Goal: Task Accomplishment & Management: Manage account settings

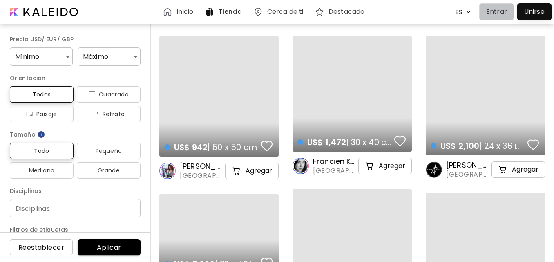
click at [498, 11] on p "Entrar" at bounding box center [496, 12] width 21 height 10
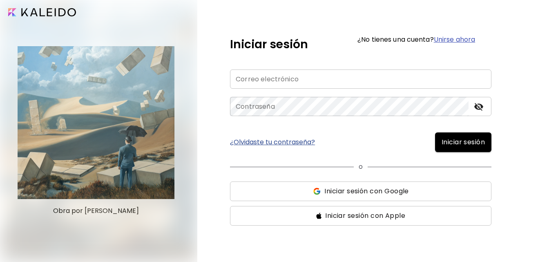
type input "**********"
click at [452, 141] on span "Iniciar sesión" at bounding box center [463, 142] width 43 height 10
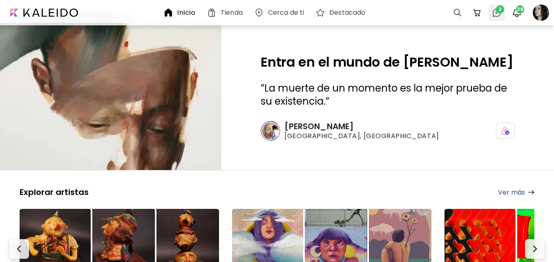
click at [499, 16] on img at bounding box center [497, 13] width 10 height 10
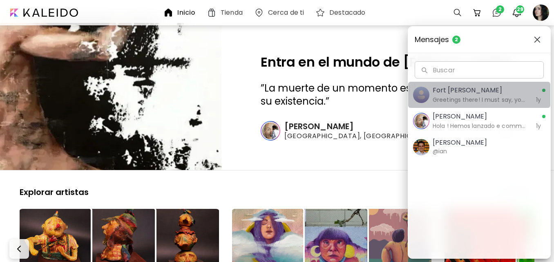
click at [499, 101] on h6 "Greetings there! I must say, your artistic style and design have truly capture …" at bounding box center [480, 99] width 94 height 9
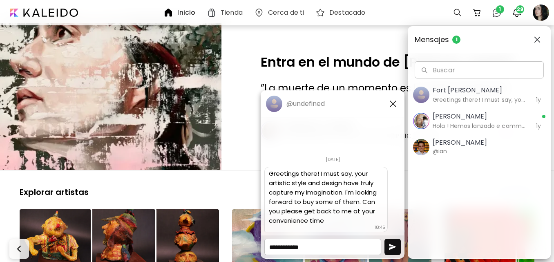
click at [538, 40] on img "button" at bounding box center [537, 39] width 7 height 7
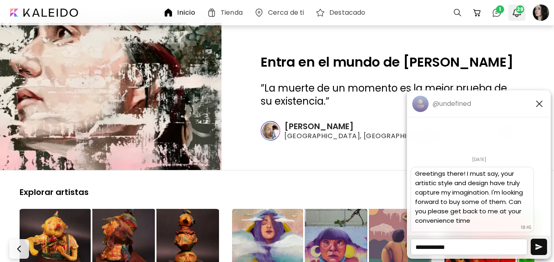
click at [519, 12] on span "29" at bounding box center [520, 9] width 8 height 8
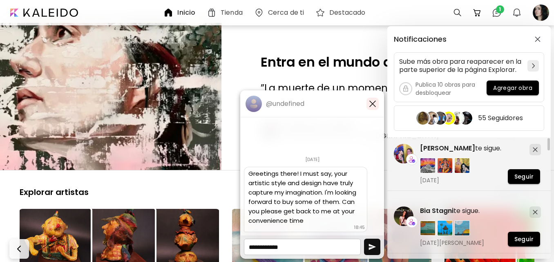
click at [373, 103] on img "button" at bounding box center [373, 104] width 10 height 10
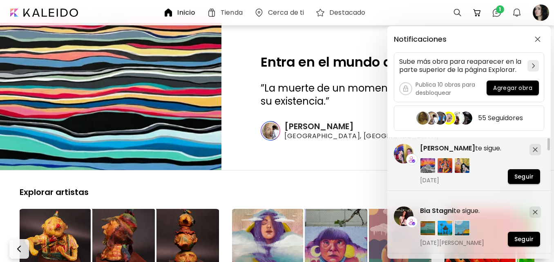
click at [301, 39] on div "Notificaciones Sube más obra para reaparecer en la parte superior de la página …" at bounding box center [277, 131] width 554 height 262
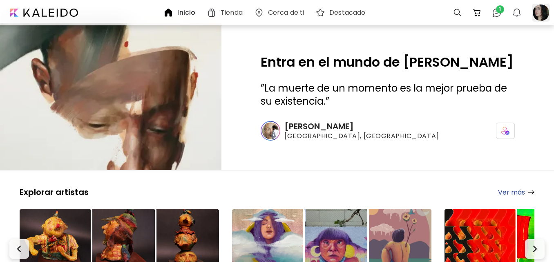
click at [539, 18] on div at bounding box center [541, 13] width 18 height 18
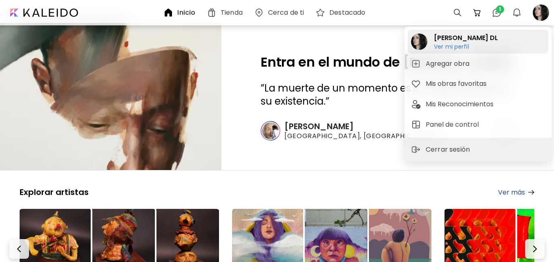
click at [437, 40] on h2 "[PERSON_NAME] DL" at bounding box center [466, 38] width 64 height 10
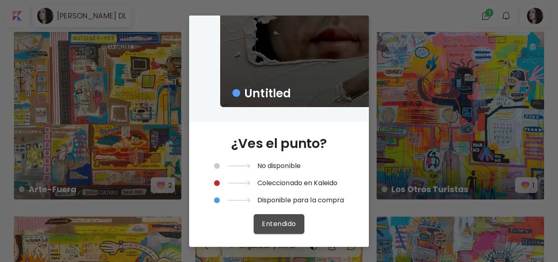
click at [286, 222] on span "Entendido" at bounding box center [279, 223] width 34 height 9
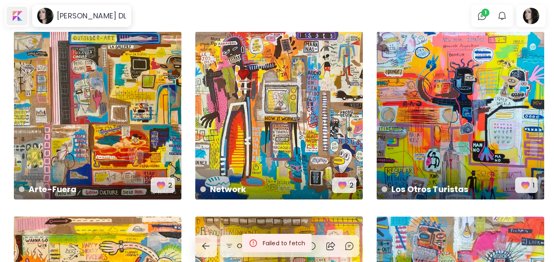
click at [11, 10] on div at bounding box center [17, 16] width 21 height 19
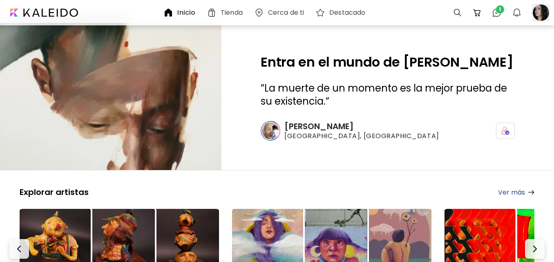
click at [542, 14] on div at bounding box center [541, 13] width 18 height 18
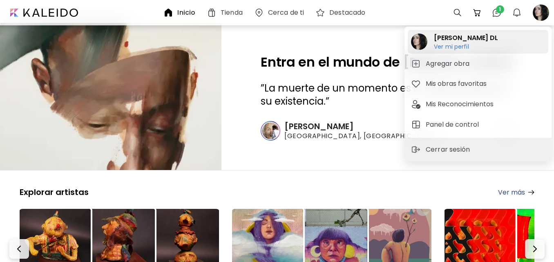
click at [442, 40] on h2 "[PERSON_NAME] DL" at bounding box center [466, 38] width 64 height 10
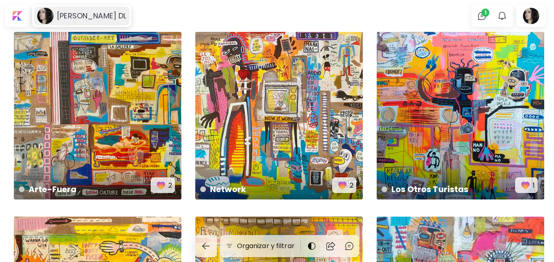
click at [49, 18] on image at bounding box center [45, 16] width 16 height 16
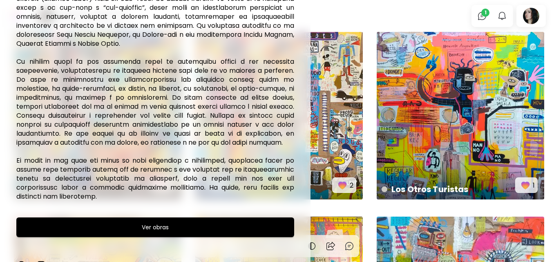
scroll to position [123, 0]
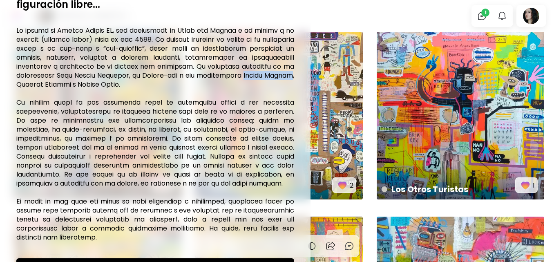
drag, startPoint x: 16, startPoint y: 84, endPoint x: 65, endPoint y: 87, distance: 48.7
click at [65, 87] on div "34 Reconocimientos de artistas Editar perfil Declaración Reconocimientos Destac…" at bounding box center [155, 35] width 311 height 252
copy h6 "Jacobo Borges"
drag, startPoint x: 119, startPoint y: 84, endPoint x: 67, endPoint y: 84, distance: 51.9
click at [67, 84] on h6 at bounding box center [155, 134] width 278 height 216
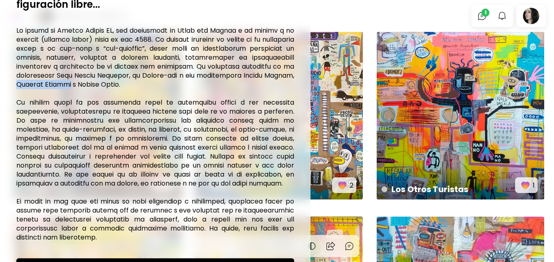
copy h6 "Marisol Escobar"
drag, startPoint x: 169, startPoint y: 86, endPoint x: 126, endPoint y: 86, distance: 42.5
click at [126, 86] on h6 at bounding box center [155, 134] width 278 height 216
copy h6 "Régulo Pérez"
click at [71, 89] on h6 at bounding box center [155, 134] width 278 height 216
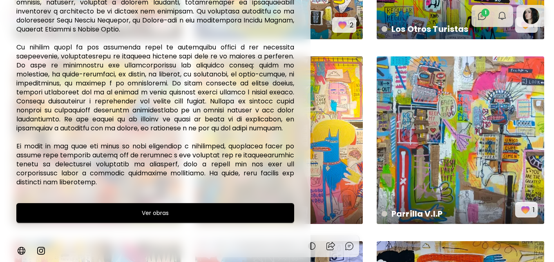
scroll to position [163, 0]
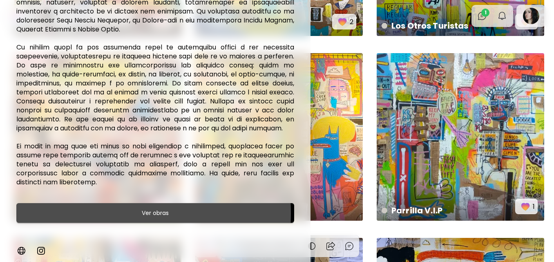
click at [101, 213] on span "Ver obras" at bounding box center [155, 213] width 257 height 10
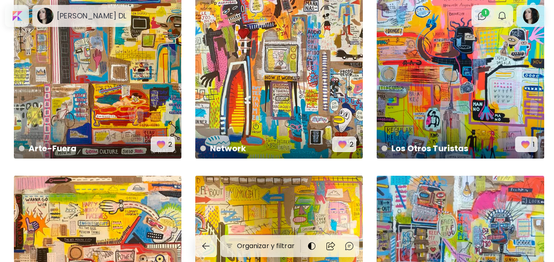
scroll to position [0, 0]
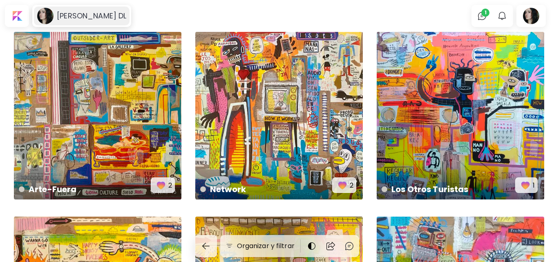
click at [71, 16] on h6 "[PERSON_NAME] DL" at bounding box center [91, 16] width 69 height 10
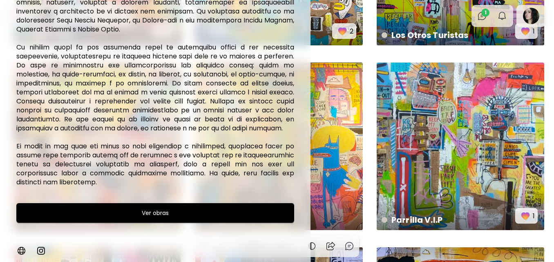
scroll to position [204, 0]
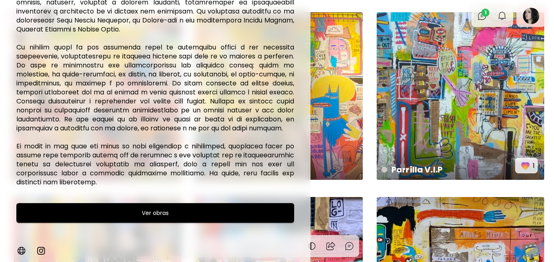
click at [43, 251] on img at bounding box center [41, 251] width 10 height 10
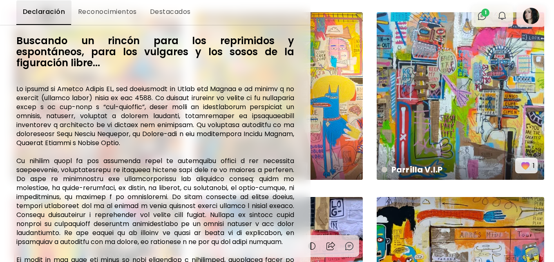
scroll to position [0, 0]
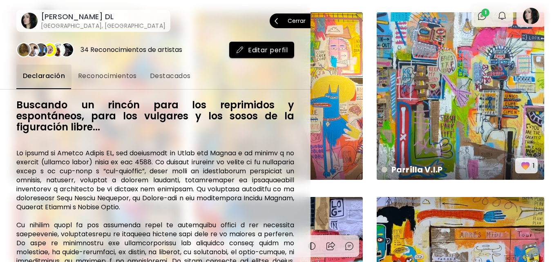
click at [294, 24] on span "Cerrar" at bounding box center [290, 20] width 31 height 17
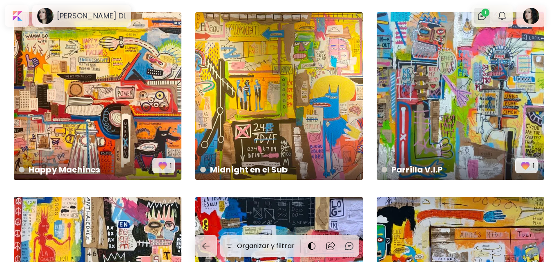
click at [487, 16] on span "1" at bounding box center [485, 13] width 8 height 8
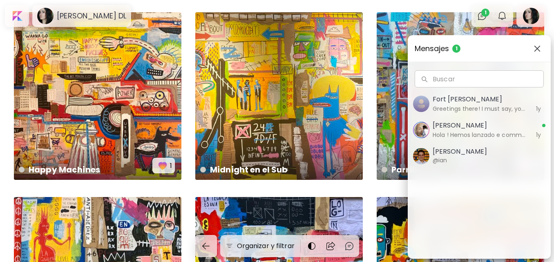
click at [501, 136] on h6 "Hola ! Hemos lanzado e commerce, con lo cual los coleccionistas podrán comprar …" at bounding box center [480, 134] width 94 height 9
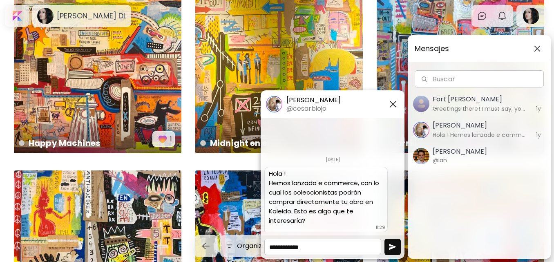
scroll to position [245, 0]
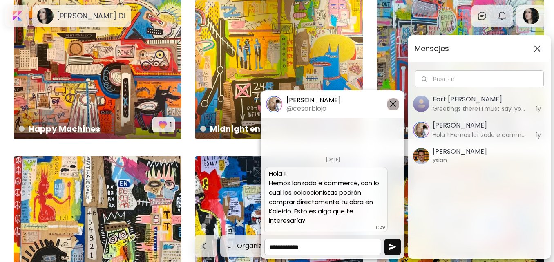
click at [396, 107] on img "button" at bounding box center [393, 104] width 10 height 10
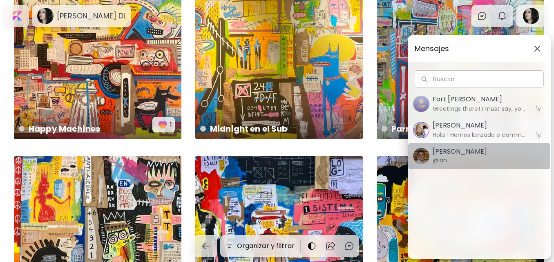
click at [465, 157] on div "Ian Panchevre @ian" at bounding box center [460, 156] width 54 height 17
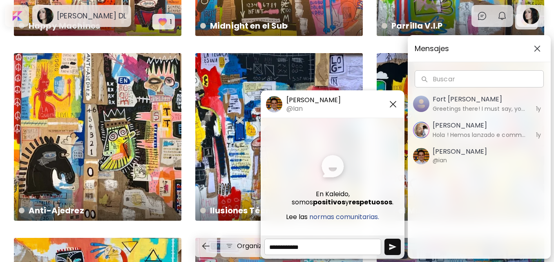
scroll to position [368, 0]
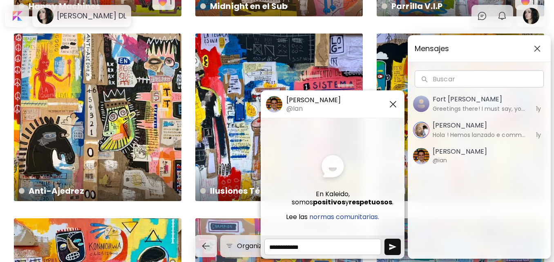
click at [351, 219] on h5 "normas comunitarias." at bounding box center [344, 217] width 70 height 8
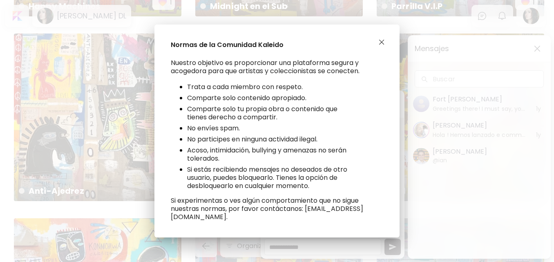
click at [382, 43] on button "button" at bounding box center [381, 42] width 9 height 9
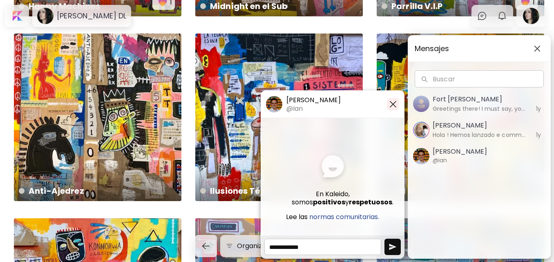
click at [393, 102] on img "button" at bounding box center [393, 104] width 10 height 10
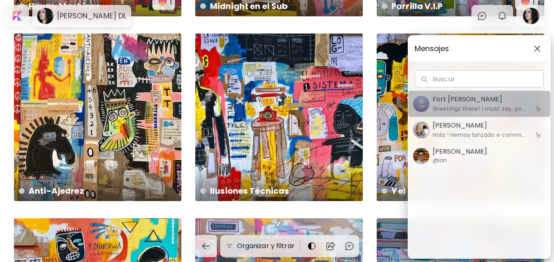
click at [482, 106] on h6 "Greetings there! I must say, your artistic style and design have truly capture …" at bounding box center [480, 108] width 94 height 9
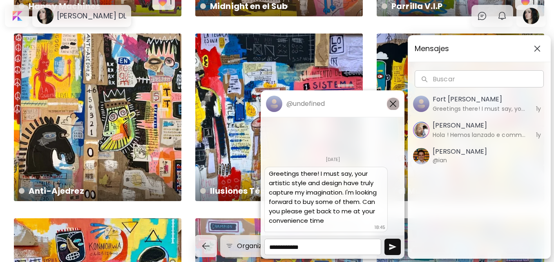
click at [392, 101] on img "button" at bounding box center [393, 104] width 10 height 10
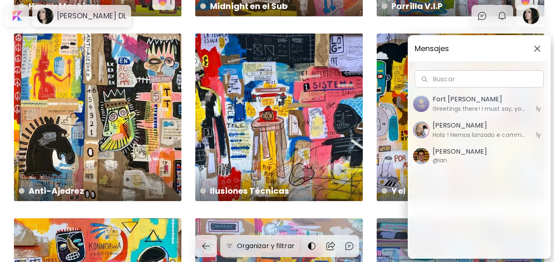
click at [540, 49] on img "button" at bounding box center [537, 48] width 7 height 7
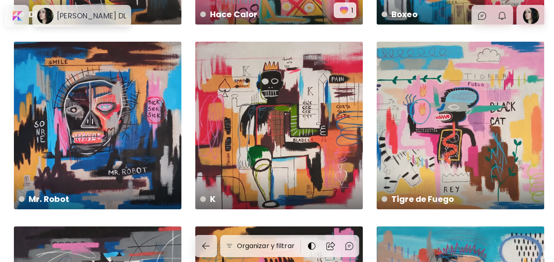
scroll to position [2125, 0]
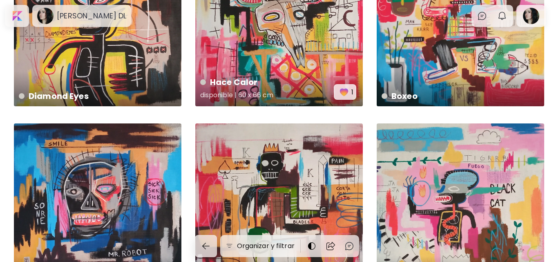
click at [347, 91] on img "button" at bounding box center [343, 91] width 11 height 11
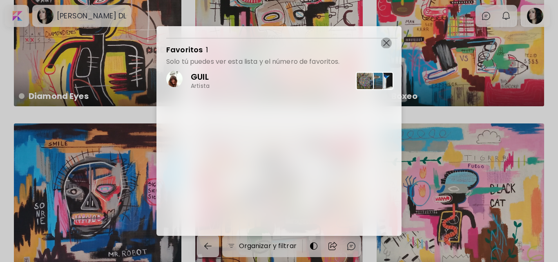
click at [389, 43] on img "button" at bounding box center [386, 43] width 7 height 7
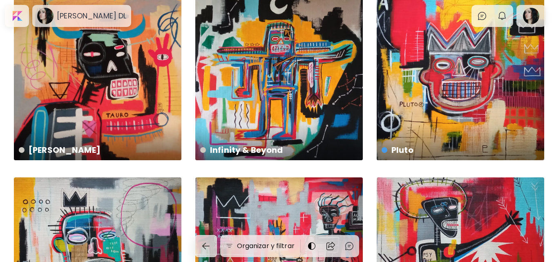
scroll to position [2611, 0]
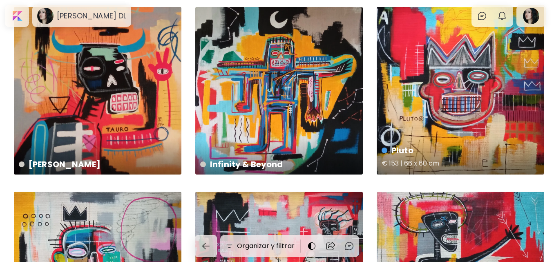
click at [417, 119] on div "Pluto € 153 | 66 x 60 cm" at bounding box center [461, 91] width 168 height 168
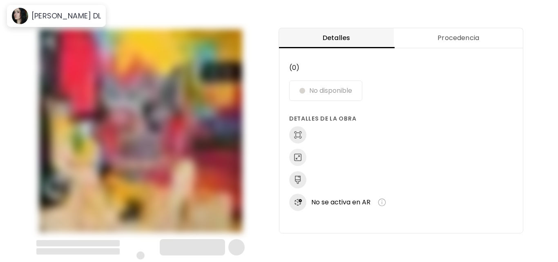
scroll to position [1, 0]
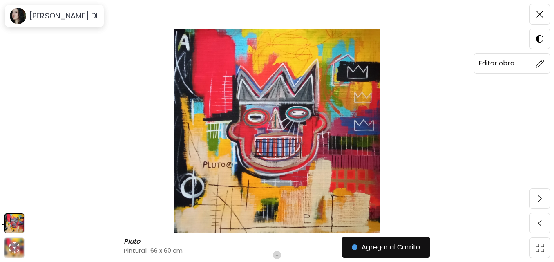
click at [545, 60] on span at bounding box center [539, 63] width 17 height 17
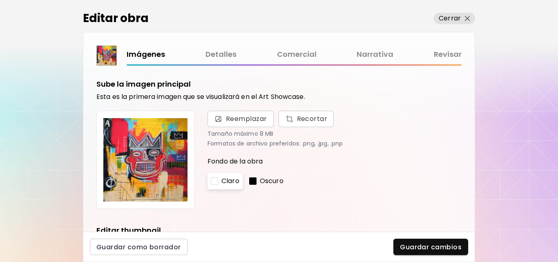
click at [300, 53] on link "Comercial" at bounding box center [297, 55] width 40 height 12
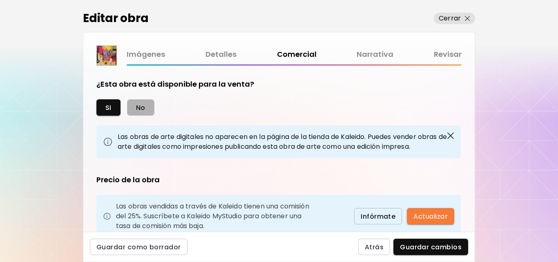
click at [141, 104] on span "No" at bounding box center [140, 107] width 9 height 9
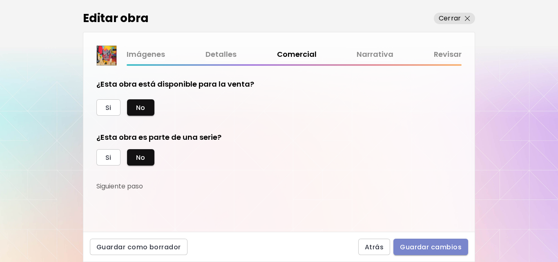
click at [430, 244] on span "Guardar cambios" at bounding box center [431, 247] width 62 height 9
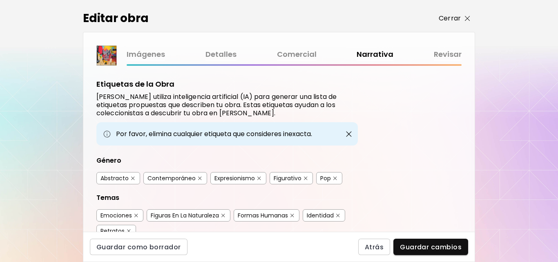
click at [464, 19] on span "Cerrar" at bounding box center [454, 18] width 31 height 10
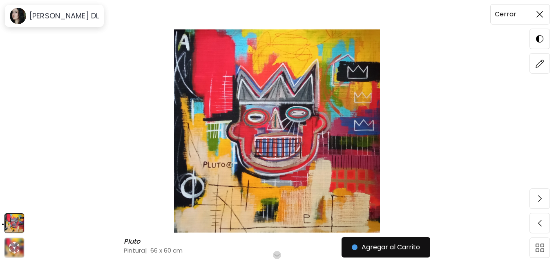
click at [540, 15] on img at bounding box center [540, 14] width 7 height 7
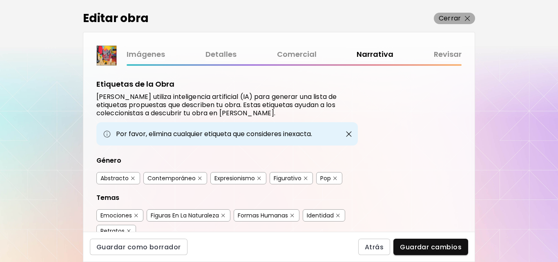
click at [456, 17] on p "Cerrar" at bounding box center [450, 18] width 22 height 10
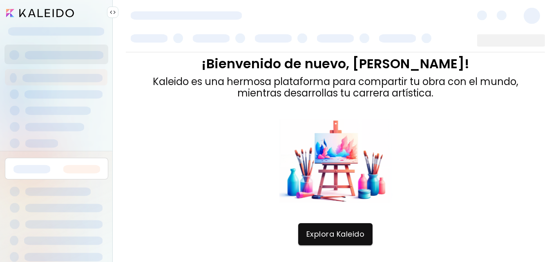
click at [36, 13] on input "image" at bounding box center [40, 13] width 68 height 8
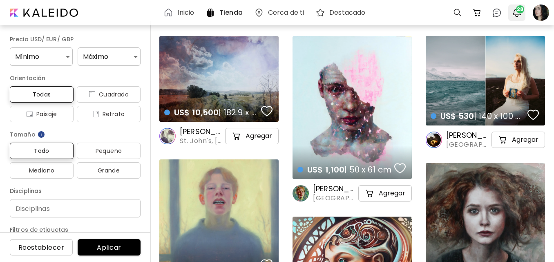
click at [519, 14] on img "button" at bounding box center [517, 13] width 10 height 10
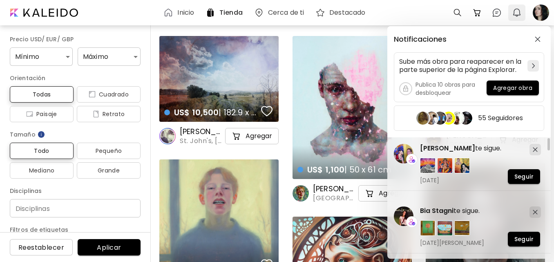
click at [519, 14] on div "Notificaciones Sube más obra para reaparecer en la parte superior de la página …" at bounding box center [277, 131] width 554 height 262
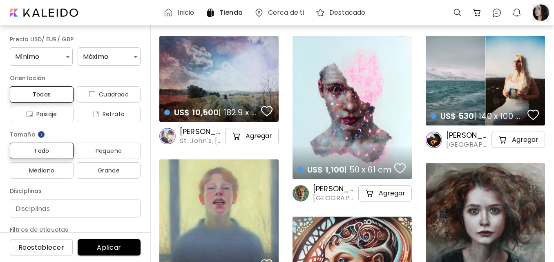
click at [548, 12] on div at bounding box center [541, 13] width 18 height 18
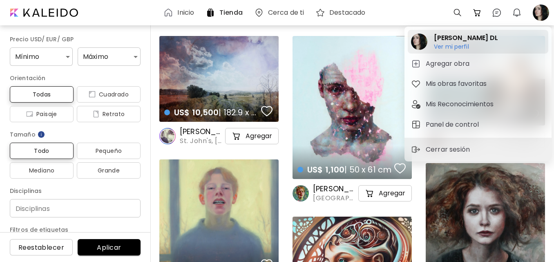
click at [460, 43] on h6 "Ver mi perfil" at bounding box center [466, 46] width 64 height 7
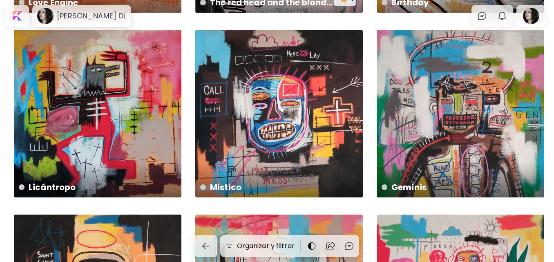
scroll to position [1753, 0]
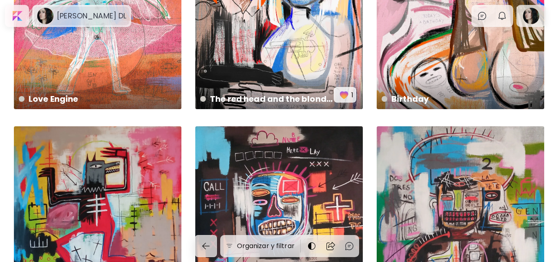
click at [75, 18] on h6 "[PERSON_NAME] DL" at bounding box center [91, 16] width 69 height 10
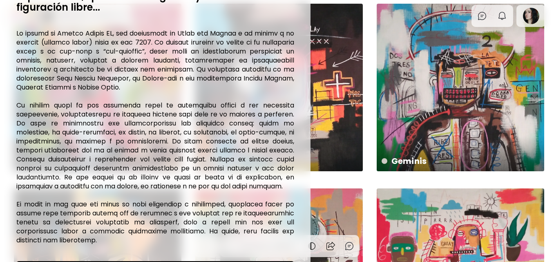
scroll to position [0, 0]
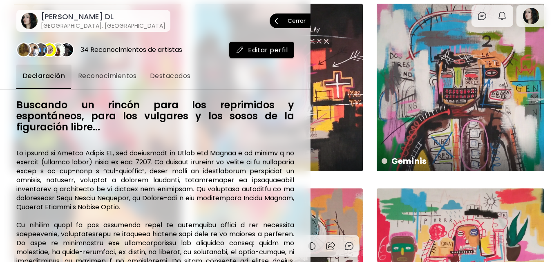
click at [302, 23] on button "Cerrar" at bounding box center [290, 20] width 41 height 15
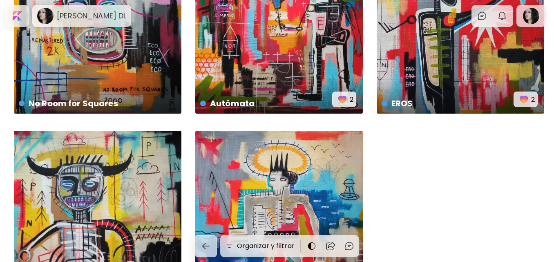
scroll to position [2856, 0]
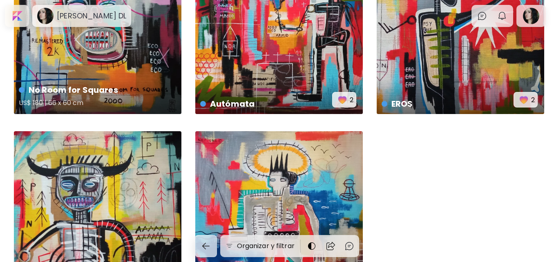
click at [87, 72] on div "No Room for Squares US$ 180 | 66 x 60 cm" at bounding box center [98, 30] width 168 height 168
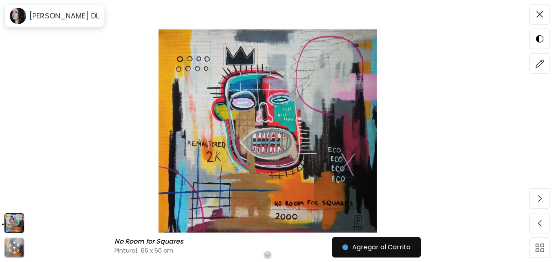
scroll to position [41, 0]
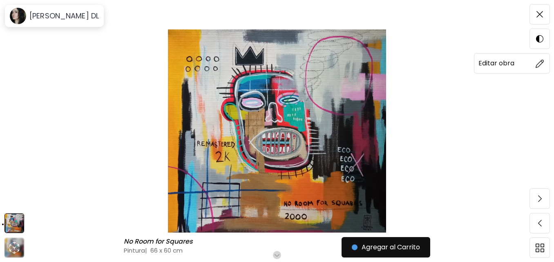
click at [544, 64] on span at bounding box center [539, 63] width 17 height 17
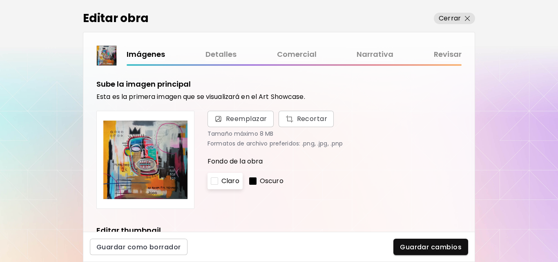
click at [297, 58] on link "Comercial" at bounding box center [297, 55] width 40 height 12
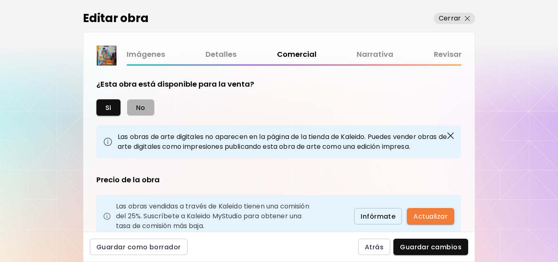
click at [137, 107] on span "No" at bounding box center [140, 107] width 9 height 9
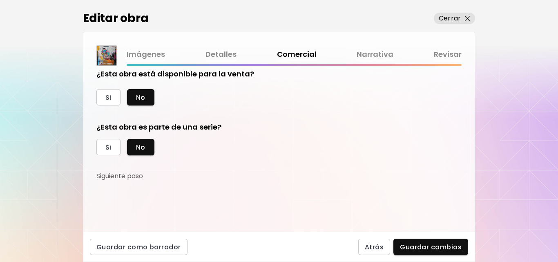
scroll to position [13, 0]
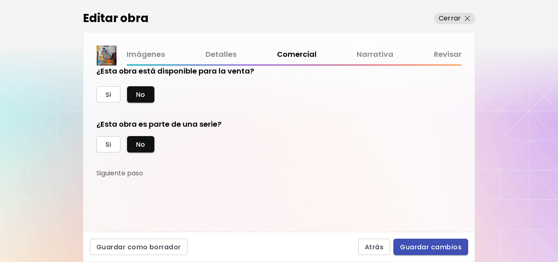
click at [410, 244] on span "Guardar cambios" at bounding box center [431, 247] width 62 height 9
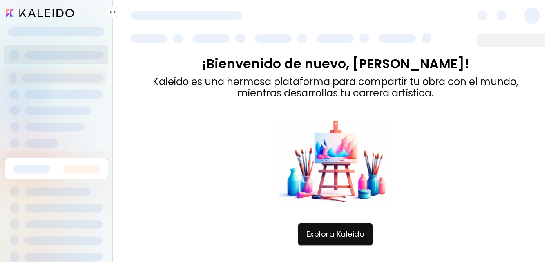
click at [107, 13] on div at bounding box center [112, 12] width 11 height 11
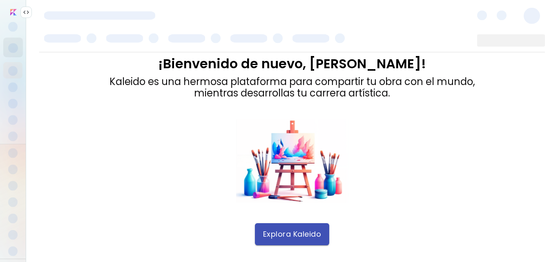
click at [281, 239] on button "Explora Kaleido" at bounding box center [292, 234] width 75 height 22
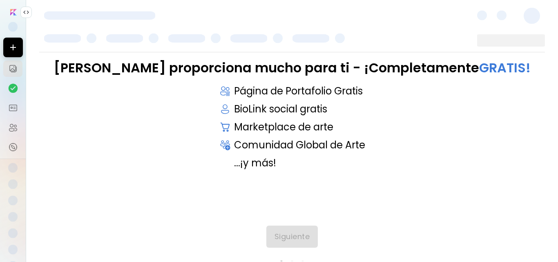
click at [28, 11] on img at bounding box center [26, 12] width 7 height 7
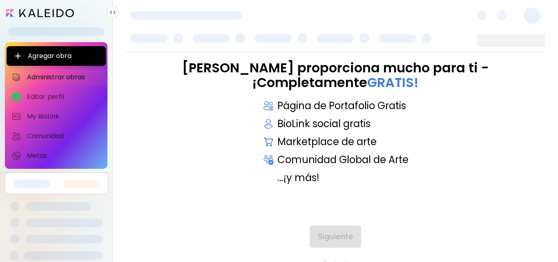
click at [28, 9] on input "image" at bounding box center [40, 13] width 68 height 8
click at [33, 77] on span "Administrar obras" at bounding box center [64, 77] width 74 height 8
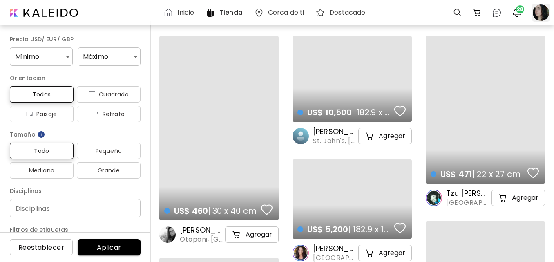
click at [546, 15] on div at bounding box center [541, 13] width 18 height 18
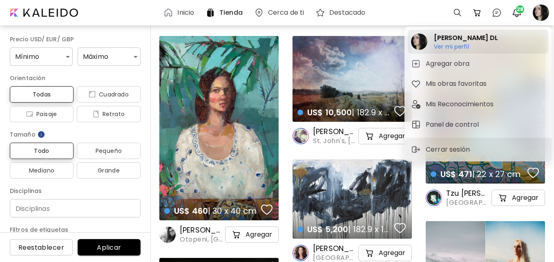
click at [451, 41] on h2 "[PERSON_NAME] DL" at bounding box center [466, 38] width 64 height 10
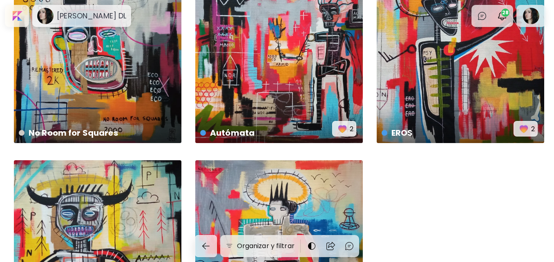
scroll to position [2815, 0]
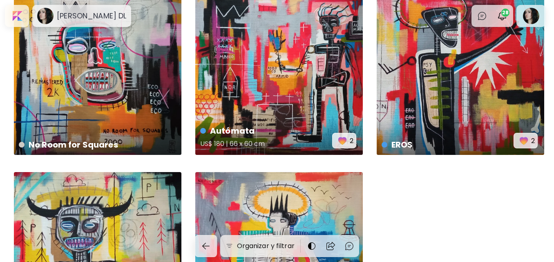
click at [229, 78] on div "Autómata US$ 180 | 66 x 60 cm 2" at bounding box center [279, 71] width 168 height 168
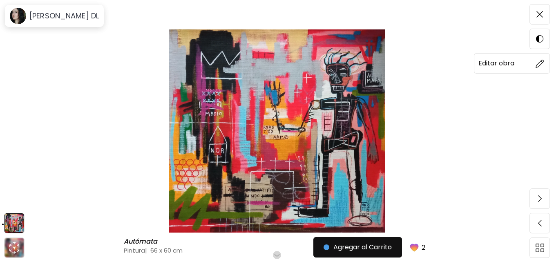
click at [506, 65] on h6 "Editar obra" at bounding box center [497, 63] width 36 height 11
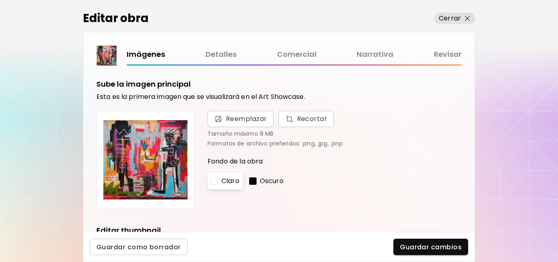
click at [291, 55] on link "Comercial" at bounding box center [297, 55] width 40 height 12
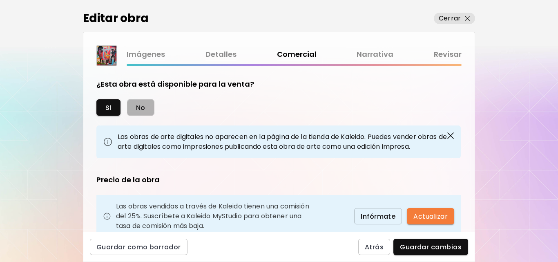
click at [139, 113] on button "No" at bounding box center [140, 107] width 27 height 16
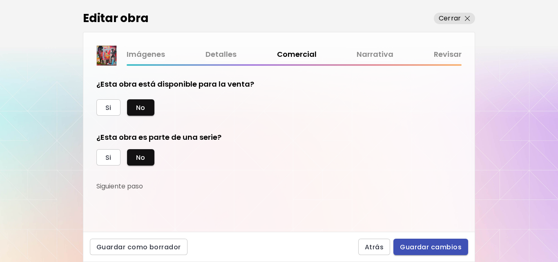
click at [418, 244] on span "Guardar cambios" at bounding box center [431, 247] width 62 height 9
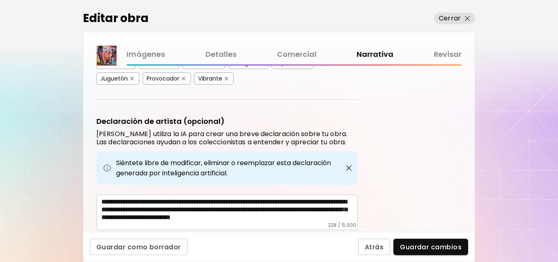
scroll to position [270, 0]
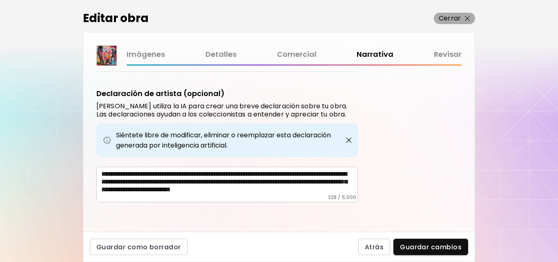
click at [456, 21] on p "Cerrar" at bounding box center [450, 18] width 22 height 10
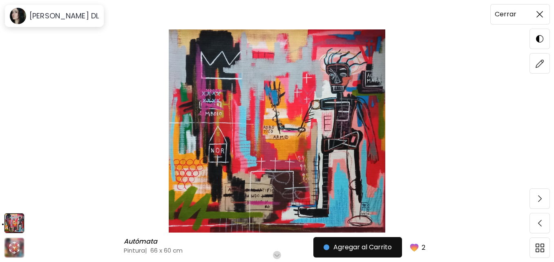
click at [539, 15] on img at bounding box center [540, 14] width 7 height 7
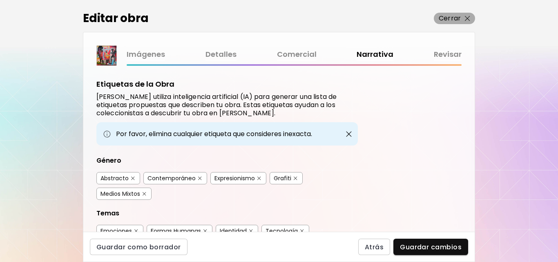
click at [463, 20] on span "Cerrar" at bounding box center [454, 18] width 31 height 10
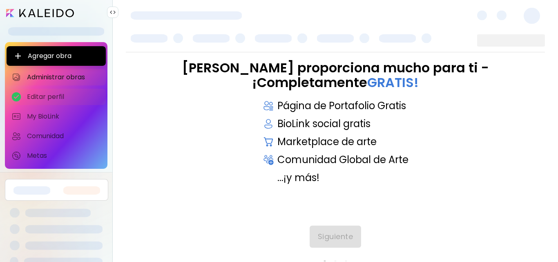
click at [36, 96] on span "Editar perfil" at bounding box center [64, 97] width 74 height 8
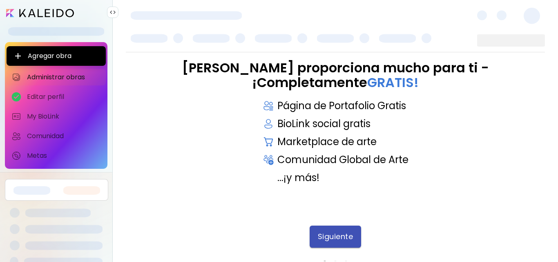
click at [330, 238] on span "Siguiente" at bounding box center [336, 236] width 36 height 9
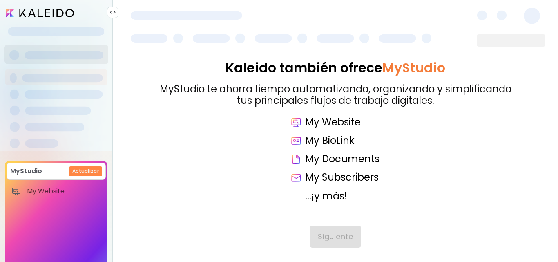
scroll to position [87, 0]
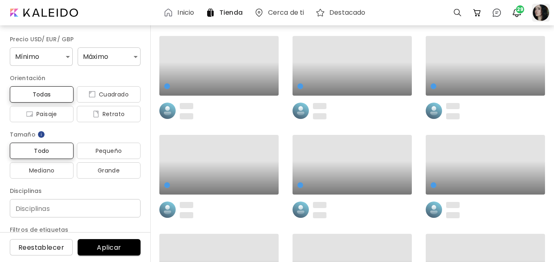
click at [541, 11] on div at bounding box center [541, 13] width 18 height 18
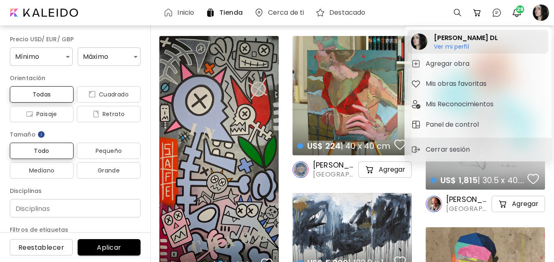
click at [450, 49] on h6 "Ver mi perfil" at bounding box center [466, 46] width 64 height 7
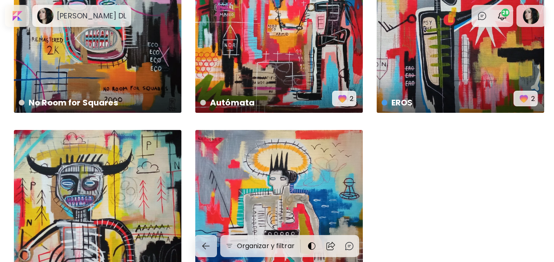
scroll to position [2856, 0]
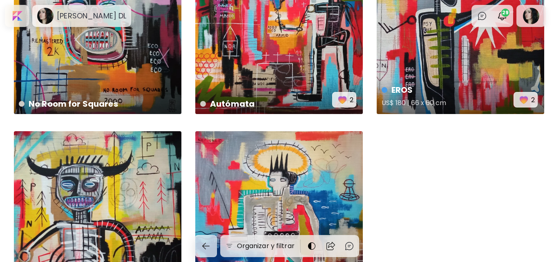
click at [444, 69] on div "EROS US$ 180 | 66 x 60 cm 2" at bounding box center [461, 30] width 168 height 168
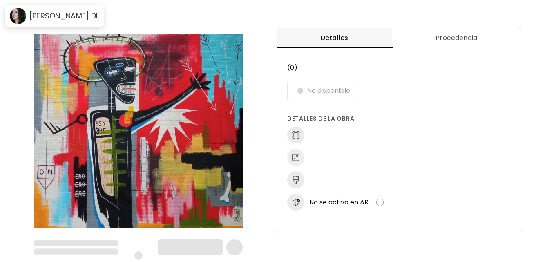
scroll to position [1, 0]
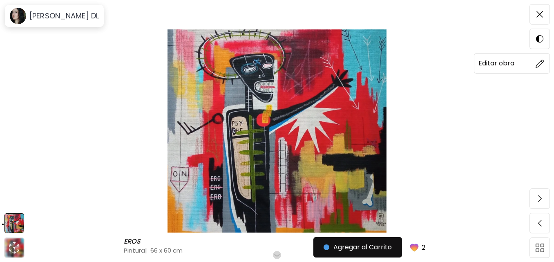
click at [542, 65] on img at bounding box center [540, 63] width 9 height 9
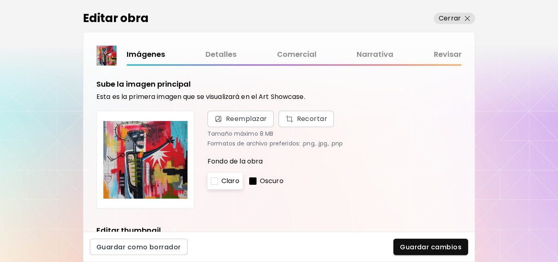
click at [296, 55] on link "Comercial" at bounding box center [297, 55] width 40 height 12
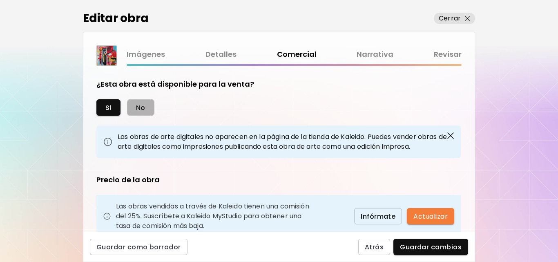
click at [142, 113] on button "No" at bounding box center [140, 107] width 27 height 16
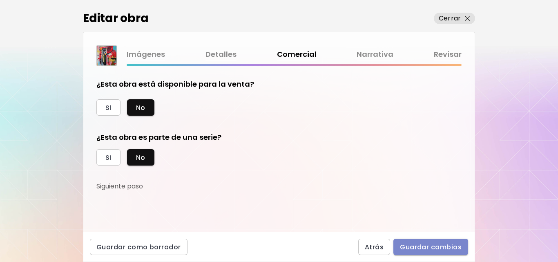
click at [418, 248] on span "Guardar cambios" at bounding box center [431, 247] width 62 height 9
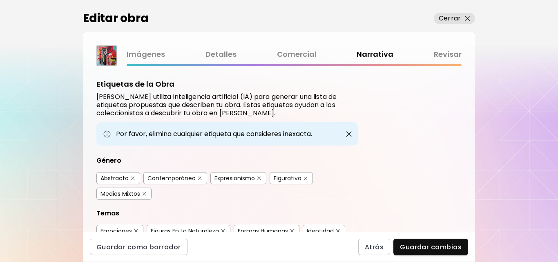
click at [148, 54] on link "Imágenes" at bounding box center [146, 55] width 38 height 12
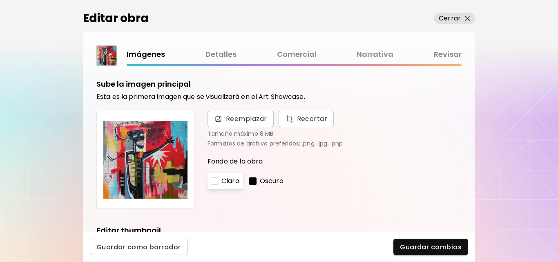
click at [311, 57] on link "Comercial" at bounding box center [297, 55] width 40 height 12
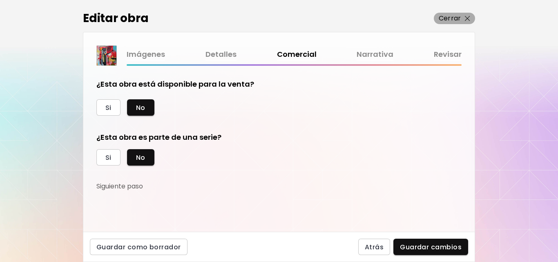
click at [447, 20] on p "Cerrar" at bounding box center [450, 18] width 22 height 10
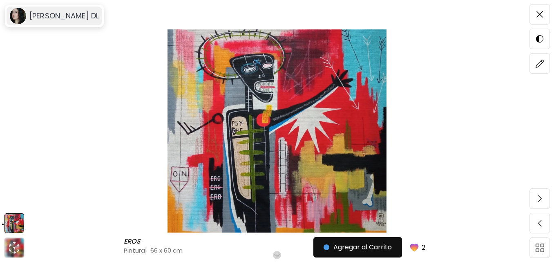
click at [60, 20] on h6 "[PERSON_NAME] DL" at bounding box center [63, 16] width 69 height 10
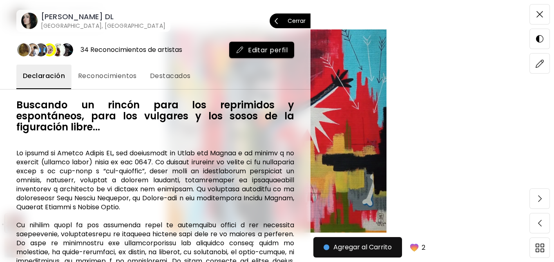
click at [70, 22] on h6 "[GEOGRAPHIC_DATA], [GEOGRAPHIC_DATA]" at bounding box center [103, 26] width 125 height 8
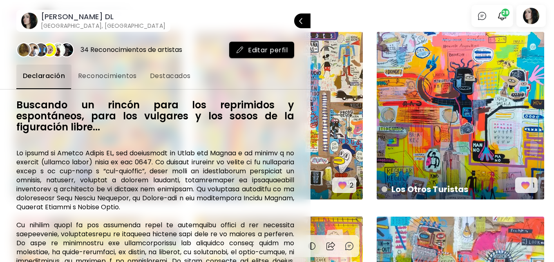
click at [422, 14] on div at bounding box center [277, 131] width 554 height 262
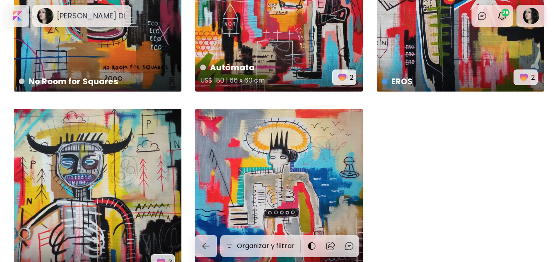
scroll to position [2938, 0]
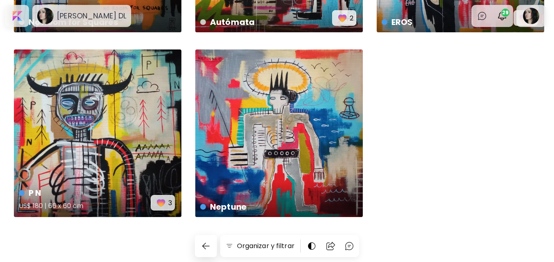
click at [105, 116] on div "P N US$ 180 | 66 x 60 cm 3" at bounding box center [98, 133] width 168 height 168
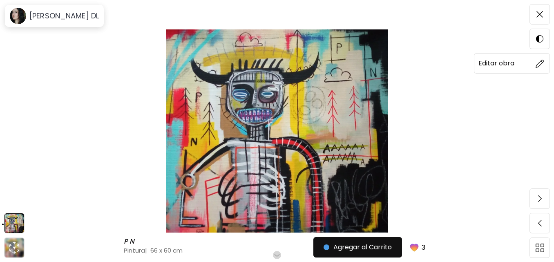
click at [535, 66] on span at bounding box center [539, 63] width 17 height 17
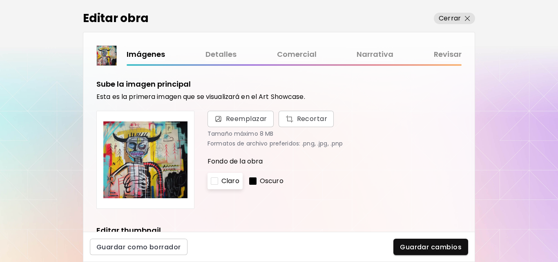
click at [298, 52] on link "Comercial" at bounding box center [297, 55] width 40 height 12
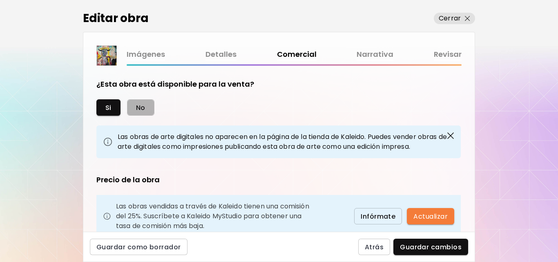
click at [145, 103] on button "No" at bounding box center [140, 107] width 27 height 16
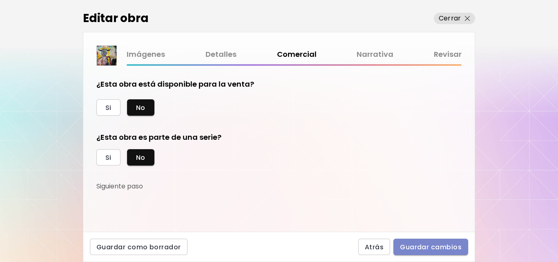
click at [418, 242] on button "Guardar cambios" at bounding box center [431, 247] width 75 height 16
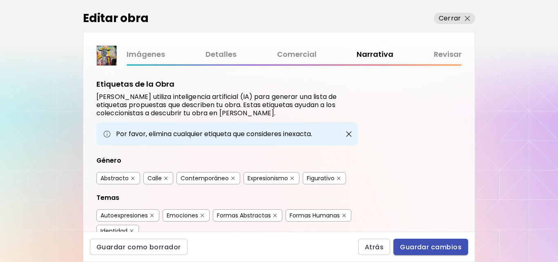
click at [417, 250] on span "Guardar cambios" at bounding box center [431, 247] width 62 height 9
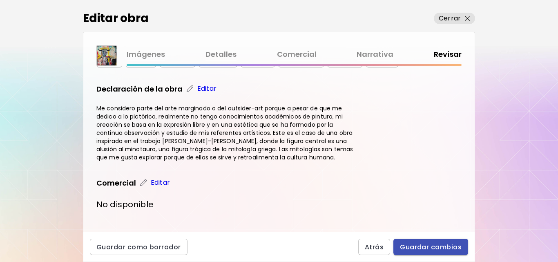
scroll to position [231, 0]
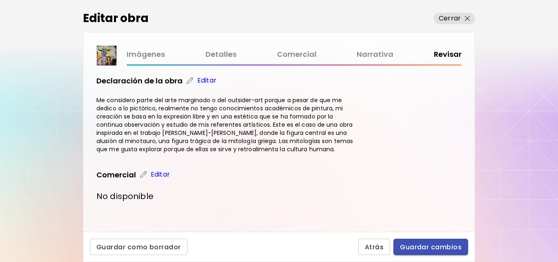
click at [421, 249] on span "Guardar cambios" at bounding box center [431, 247] width 62 height 9
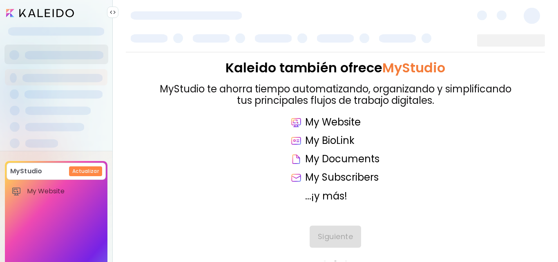
click at [44, 8] on div at bounding box center [56, 12] width 103 height 11
click at [44, 13] on input "image" at bounding box center [40, 13] width 68 height 8
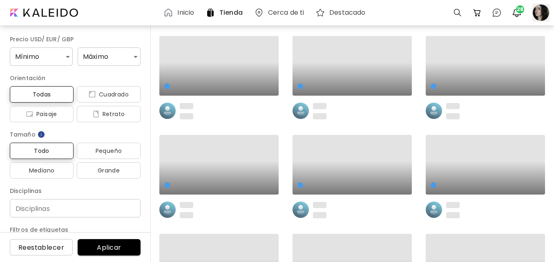
click at [542, 14] on div at bounding box center [541, 13] width 18 height 18
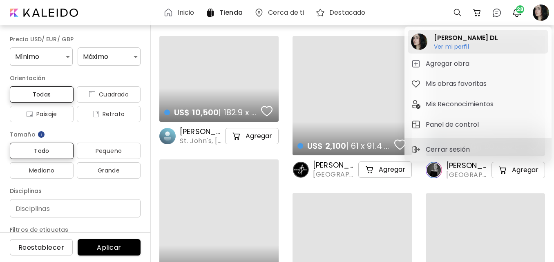
click at [444, 41] on h2 "[PERSON_NAME] DL" at bounding box center [466, 38] width 64 height 10
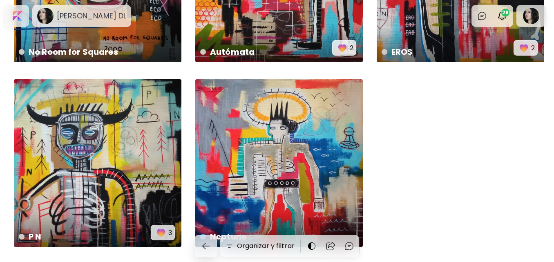
scroll to position [2938, 0]
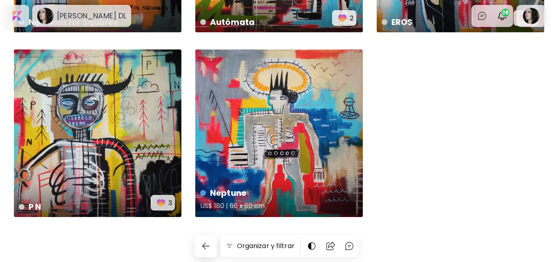
click at [237, 113] on div "Neptune US$ 180 | 66 x 60 cm" at bounding box center [279, 133] width 168 height 168
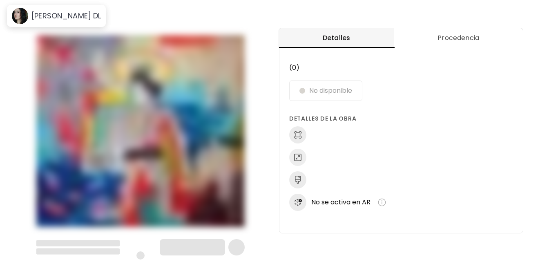
scroll to position [1, 0]
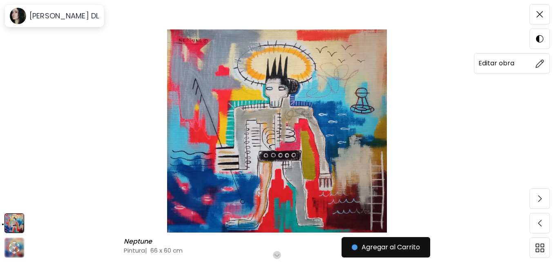
click at [537, 64] on img at bounding box center [540, 63] width 9 height 9
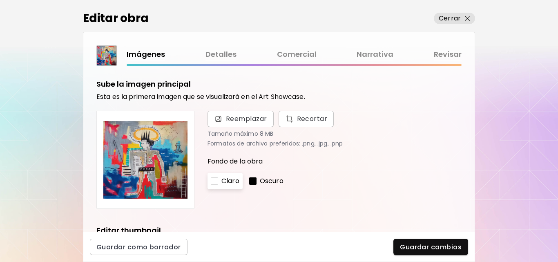
click at [297, 56] on link "Comercial" at bounding box center [297, 55] width 40 height 12
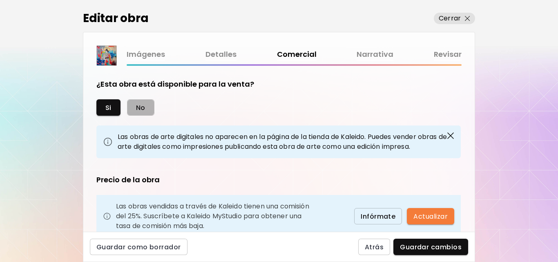
click at [140, 110] on span "No" at bounding box center [140, 107] width 9 height 9
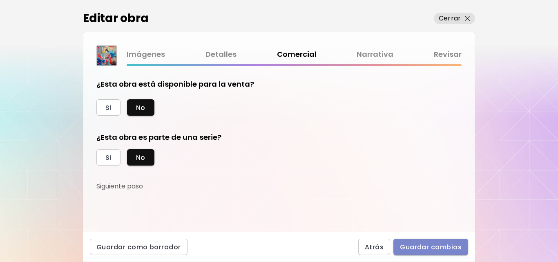
click at [412, 250] on span "Guardar cambios" at bounding box center [431, 247] width 62 height 9
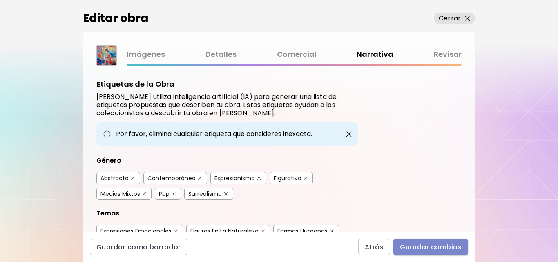
click at [419, 245] on span "Guardar cambios" at bounding box center [431, 247] width 62 height 9
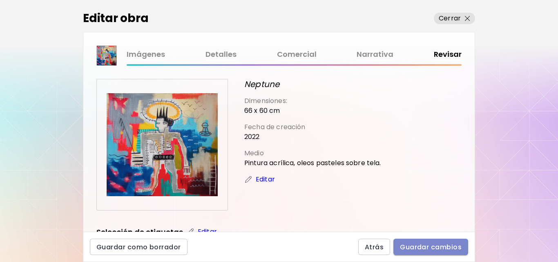
click at [403, 248] on span "Guardar cambios" at bounding box center [431, 247] width 62 height 9
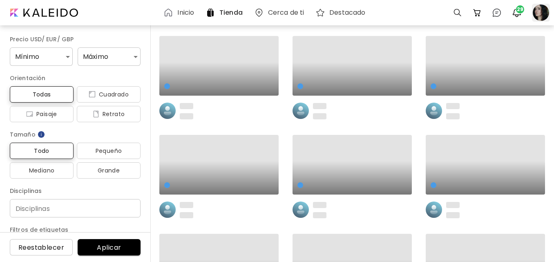
click at [538, 12] on div at bounding box center [541, 13] width 18 height 18
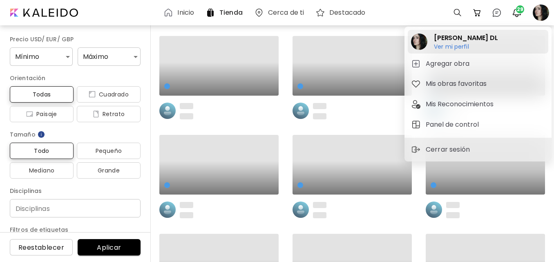
click at [439, 40] on h2 "[PERSON_NAME] DL" at bounding box center [466, 38] width 64 height 10
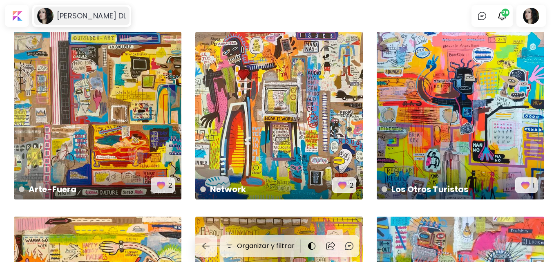
click at [56, 10] on div "[PERSON_NAME] DL" at bounding box center [82, 16] width 96 height 19
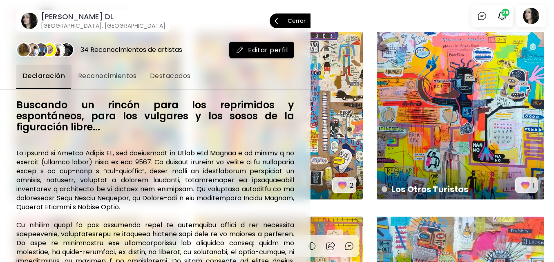
click at [290, 22] on p "Cerrar" at bounding box center [297, 21] width 18 height 6
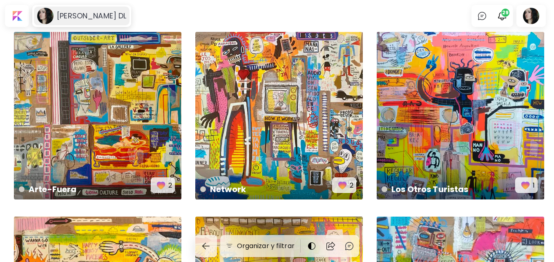
click at [65, 18] on h6 "[PERSON_NAME] DL" at bounding box center [91, 16] width 69 height 10
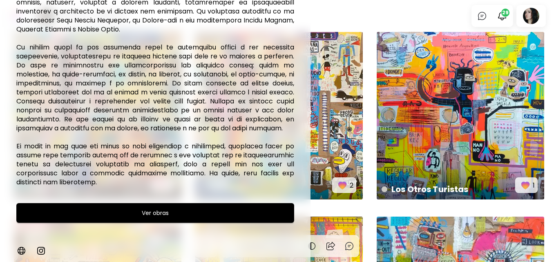
scroll to position [187, 0]
click at [21, 252] on img at bounding box center [21, 251] width 10 height 10
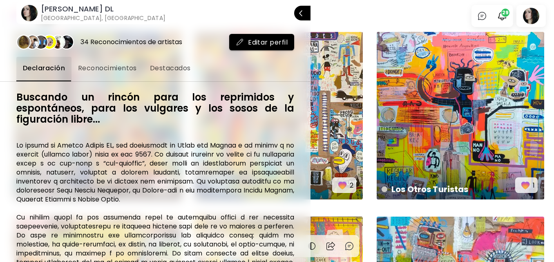
scroll to position [0, 0]
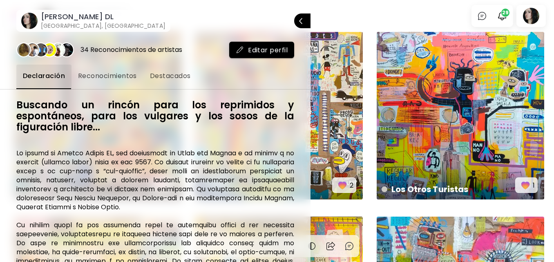
click at [110, 76] on span "Reconocimientos" at bounding box center [107, 76] width 59 height 10
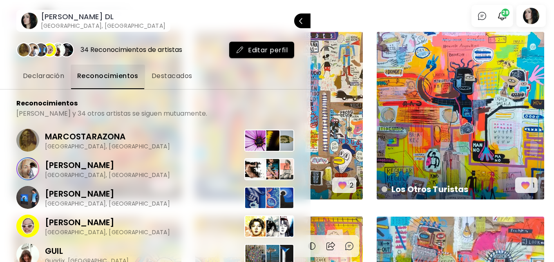
click at [171, 81] on span "Destacados" at bounding box center [172, 76] width 41 height 10
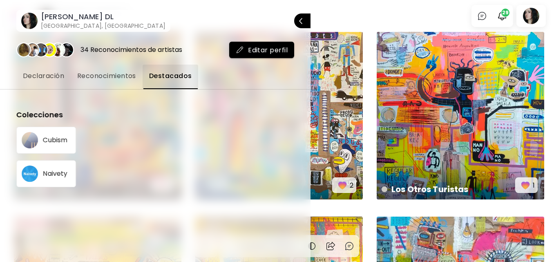
click at [39, 83] on button "Declaración" at bounding box center [43, 77] width 54 height 25
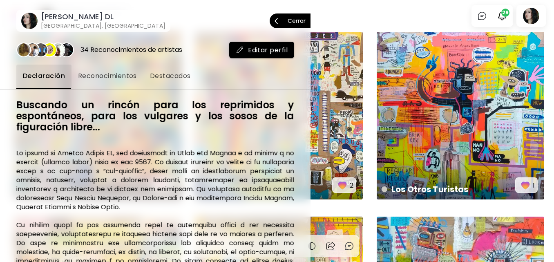
click at [295, 26] on span "Cerrar" at bounding box center [290, 20] width 31 height 17
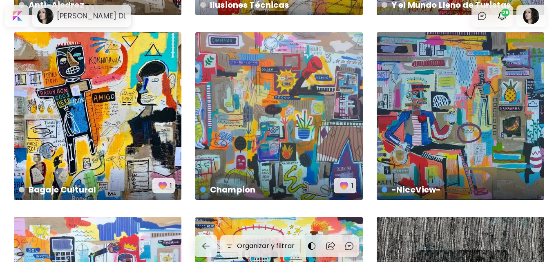
scroll to position [695, 0]
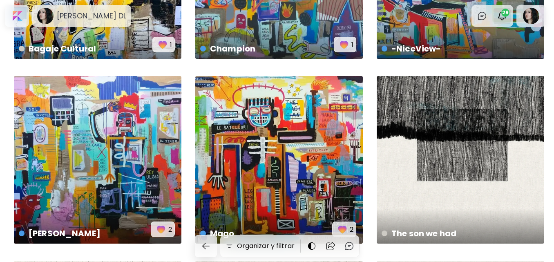
click at [507, 19] on img "button" at bounding box center [502, 16] width 10 height 10
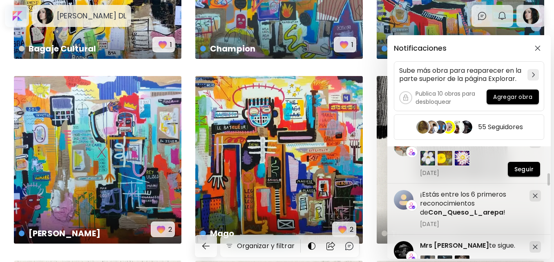
scroll to position [1880, 0]
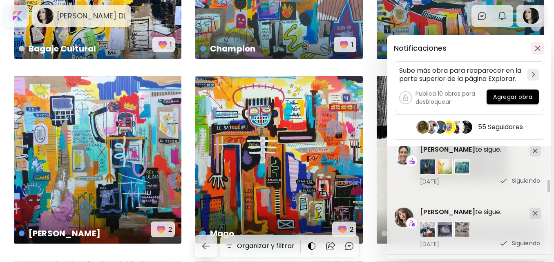
click at [536, 44] on button "button" at bounding box center [537, 48] width 13 height 13
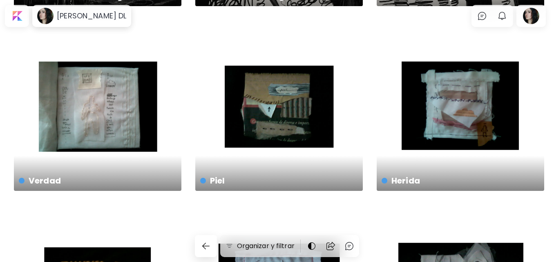
scroll to position [1349, 0]
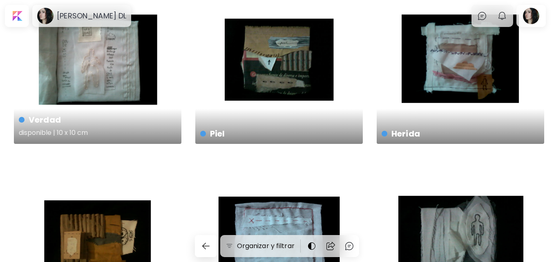
click at [107, 67] on div "Verdad disponible | 10 x 10 cm" at bounding box center [98, 60] width 168 height 168
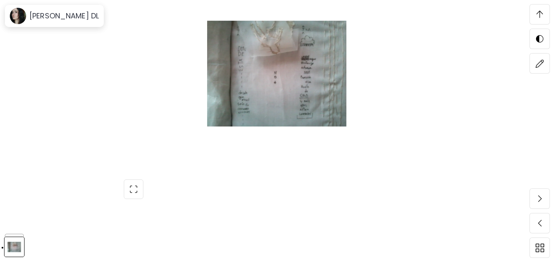
click at [539, 13] on img at bounding box center [540, 14] width 7 height 7
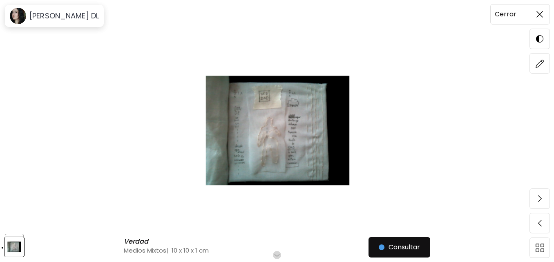
click at [532, 18] on span at bounding box center [539, 14] width 17 height 17
